Goal: Task Accomplishment & Management: Complete application form

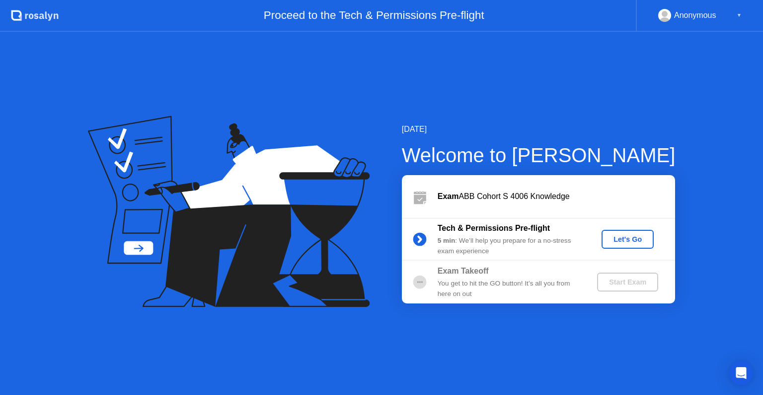
click at [617, 245] on button "Let's Go" at bounding box center [628, 239] width 52 height 19
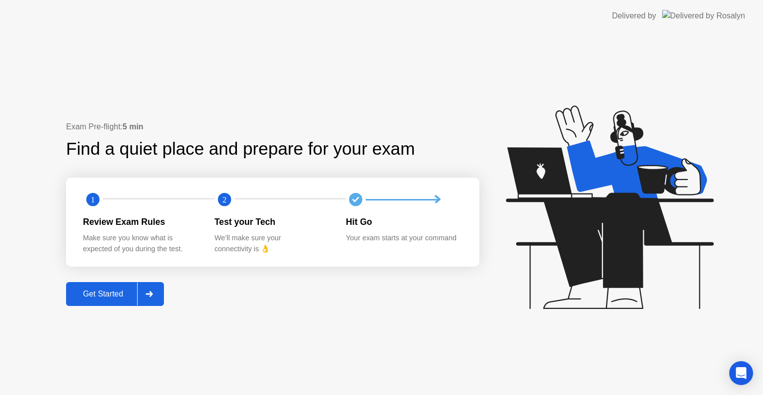
click at [93, 302] on button "Get Started" at bounding box center [115, 294] width 98 height 24
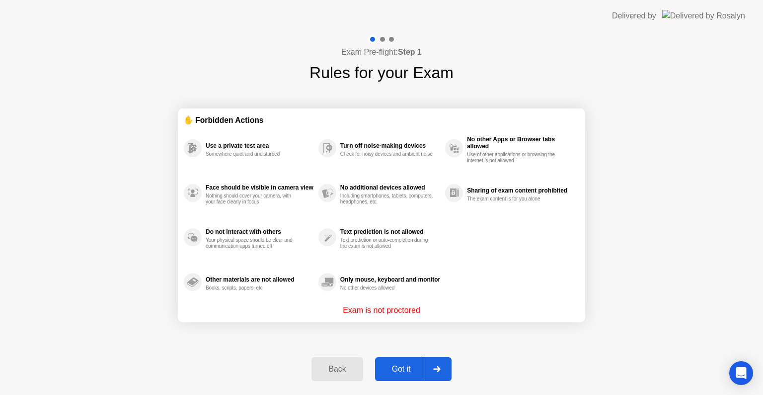
click at [394, 366] on div "Got it" at bounding box center [401, 368] width 47 height 9
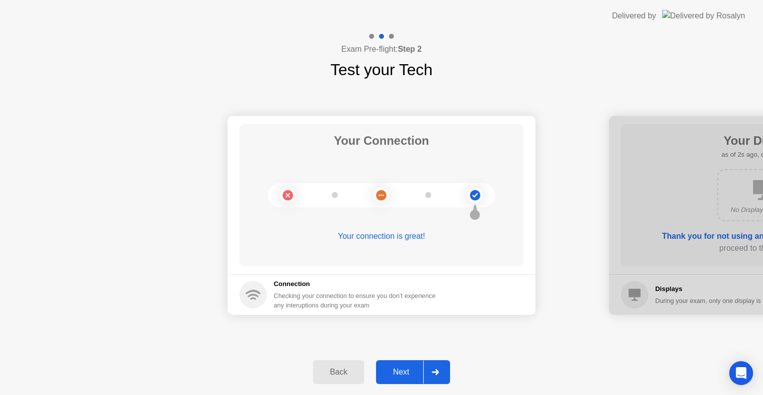
click at [404, 370] on div "Next" at bounding box center [401, 371] width 44 height 9
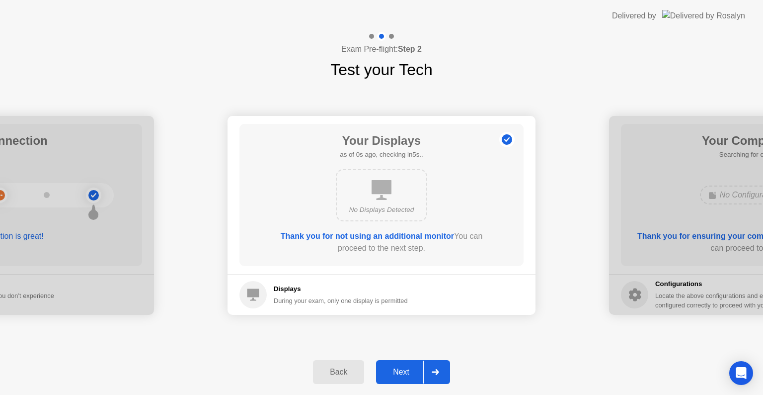
click at [392, 372] on div "Next" at bounding box center [401, 371] width 44 height 9
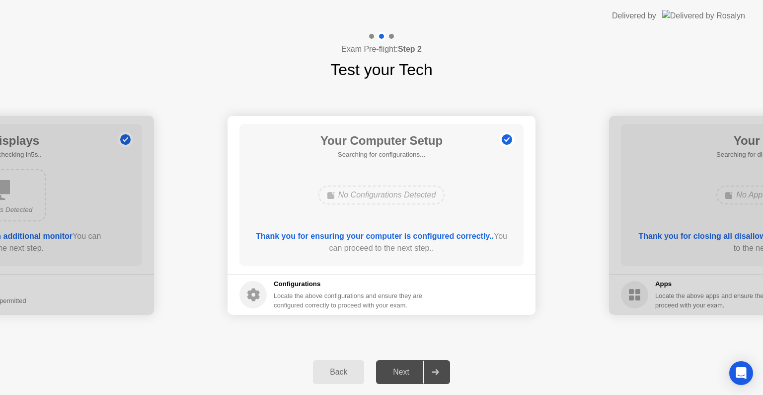
click at [396, 372] on div "Next" at bounding box center [401, 371] width 44 height 9
click at [411, 372] on div "Next" at bounding box center [401, 371] width 44 height 9
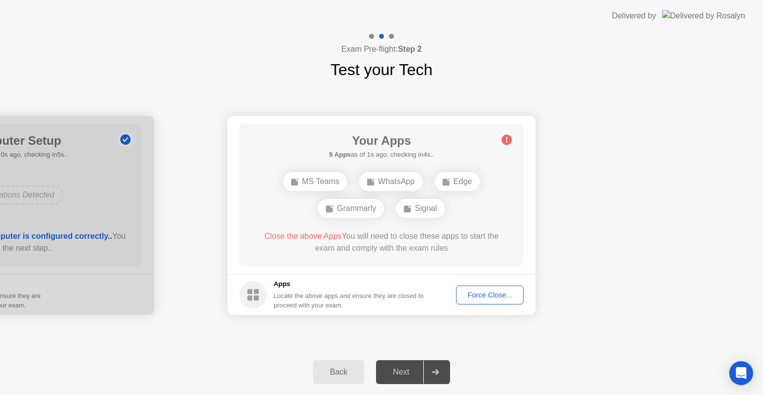
click at [328, 180] on div "MS Teams" at bounding box center [315, 181] width 64 height 19
click at [480, 291] on div "Force Close..." at bounding box center [490, 295] width 61 height 8
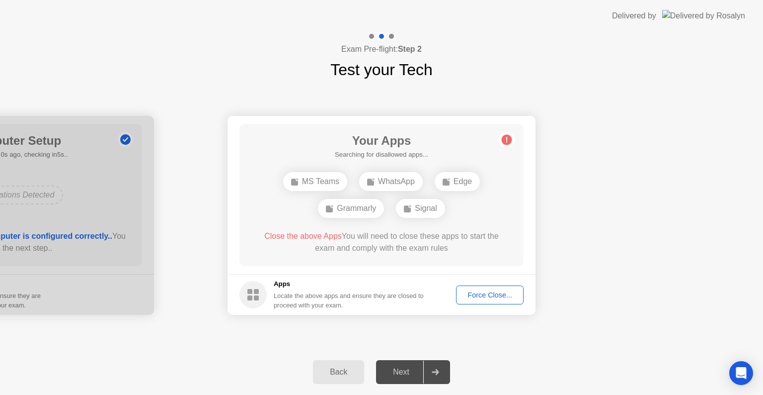
drag, startPoint x: 346, startPoint y: 148, endPoint x: 357, endPoint y: 147, distance: 10.9
click at [357, 147] on h1 "Your Apps" at bounding box center [381, 141] width 93 height 18
click at [495, 297] on div "Force Close..." at bounding box center [490, 295] width 61 height 8
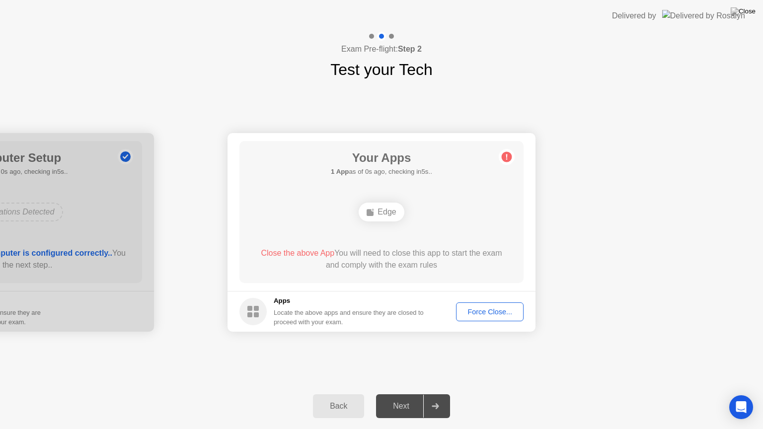
click at [399, 394] on div "Next" at bounding box center [401, 406] width 44 height 9
click at [475, 312] on div "Force Close..." at bounding box center [490, 312] width 61 height 8
click at [493, 322] on footer "Apps Locate the above apps and ensure they are closed to proceed with your exam…" at bounding box center [382, 311] width 308 height 41
click at [484, 314] on div "Force Close..." at bounding box center [490, 312] width 61 height 8
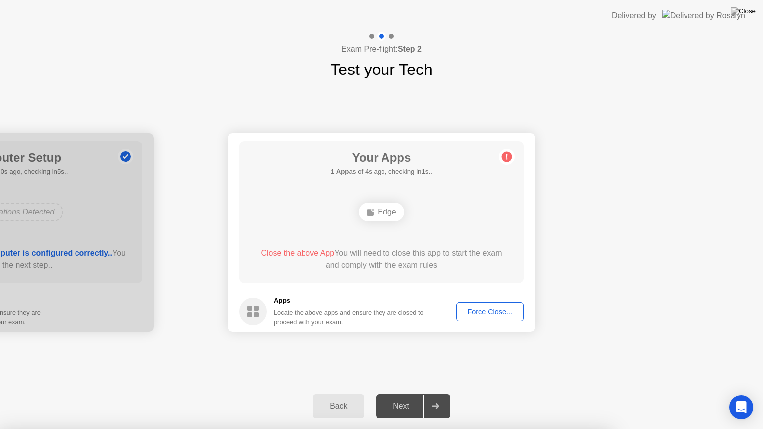
click at [492, 319] on button "Force Close..." at bounding box center [490, 312] width 68 height 19
click at [492, 394] on div at bounding box center [381, 429] width 763 height 0
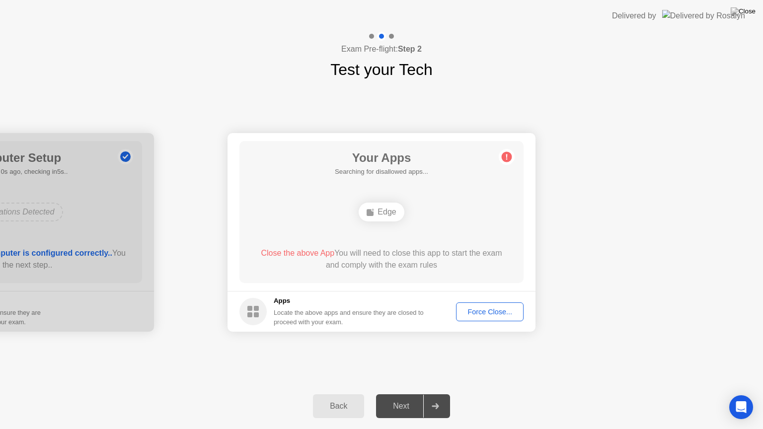
click at [512, 154] on icon at bounding box center [507, 157] width 16 height 16
click at [504, 154] on circle at bounding box center [507, 157] width 10 height 10
drag, startPoint x: 335, startPoint y: 199, endPoint x: 444, endPoint y: 203, distance: 109.9
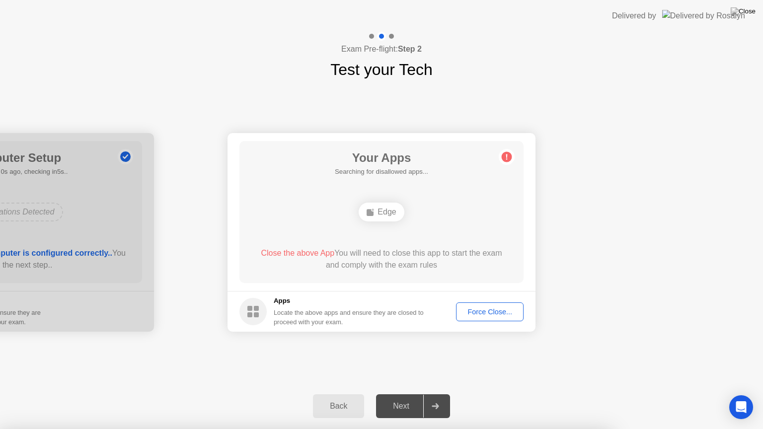
click at [402, 394] on div "Next" at bounding box center [401, 406] width 44 height 9
click at [480, 312] on div "Force Close..." at bounding box center [490, 312] width 61 height 8
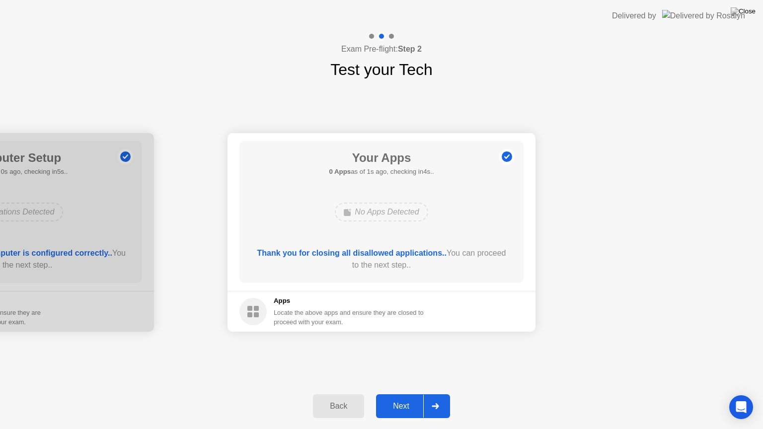
click at [402, 394] on div "Next" at bounding box center [401, 406] width 44 height 9
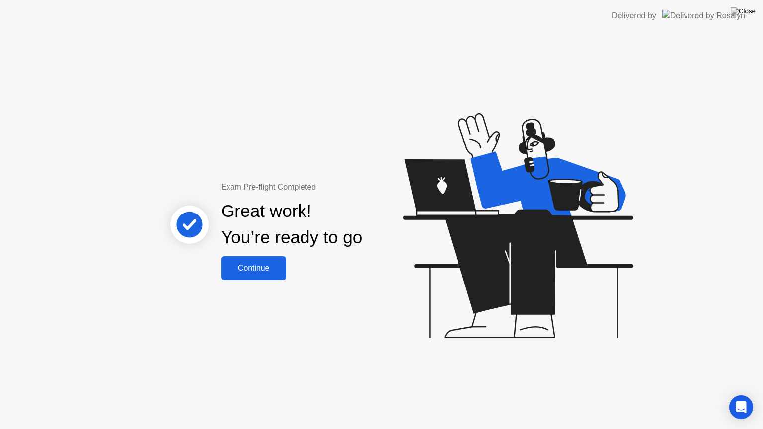
click at [269, 253] on div "Great work! You’re ready to go" at bounding box center [292, 224] width 268 height 63
click at [272, 260] on button "Continue" at bounding box center [253, 268] width 65 height 24
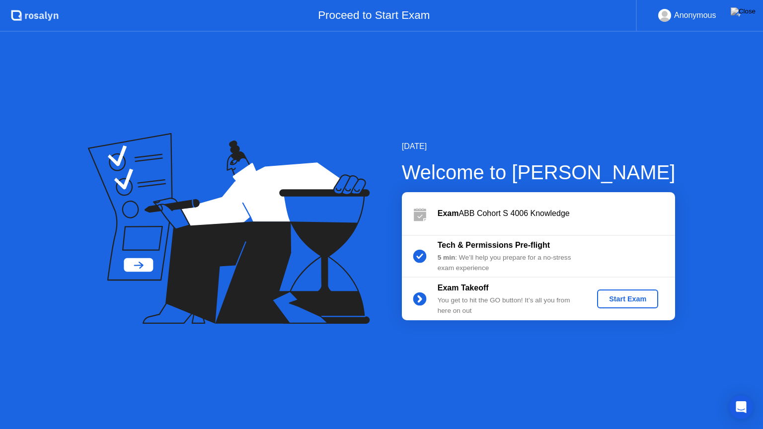
click at [634, 302] on div "Start Exam" at bounding box center [627, 299] width 53 height 8
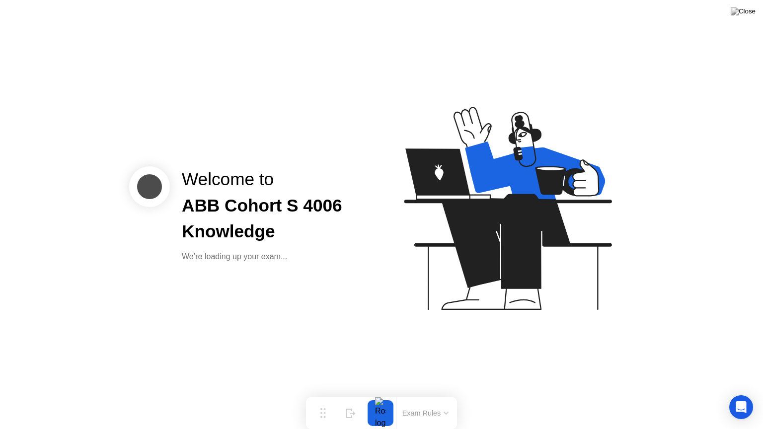
click at [416, 311] on icon at bounding box center [506, 213] width 256 height 254
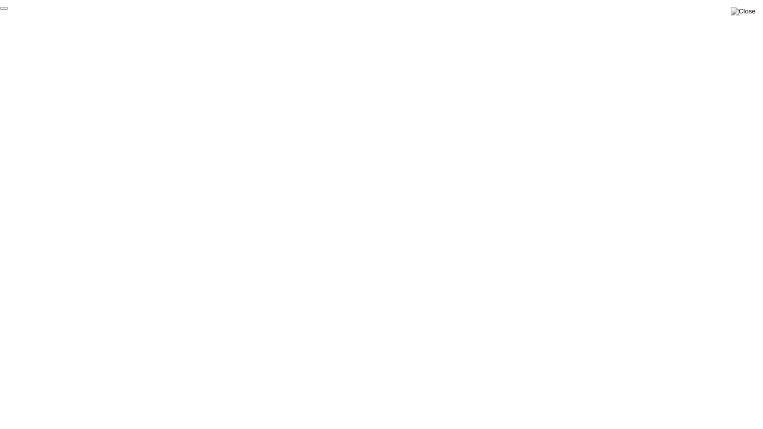
click div "End Proctoring Session"
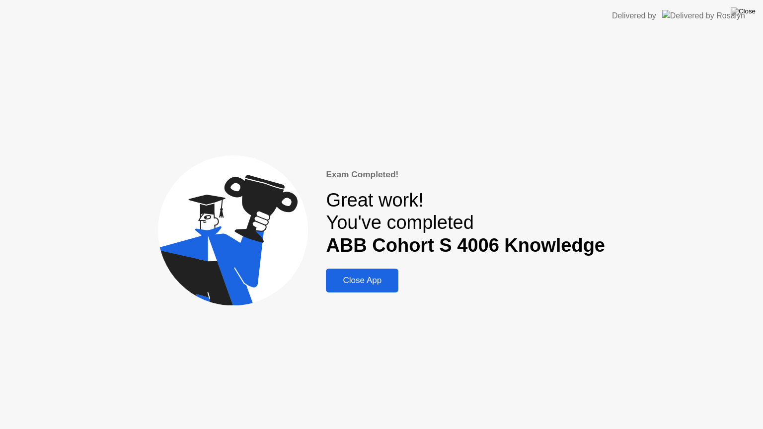
click at [362, 283] on div "Close App" at bounding box center [362, 281] width 67 height 10
